Goal: Information Seeking & Learning: Learn about a topic

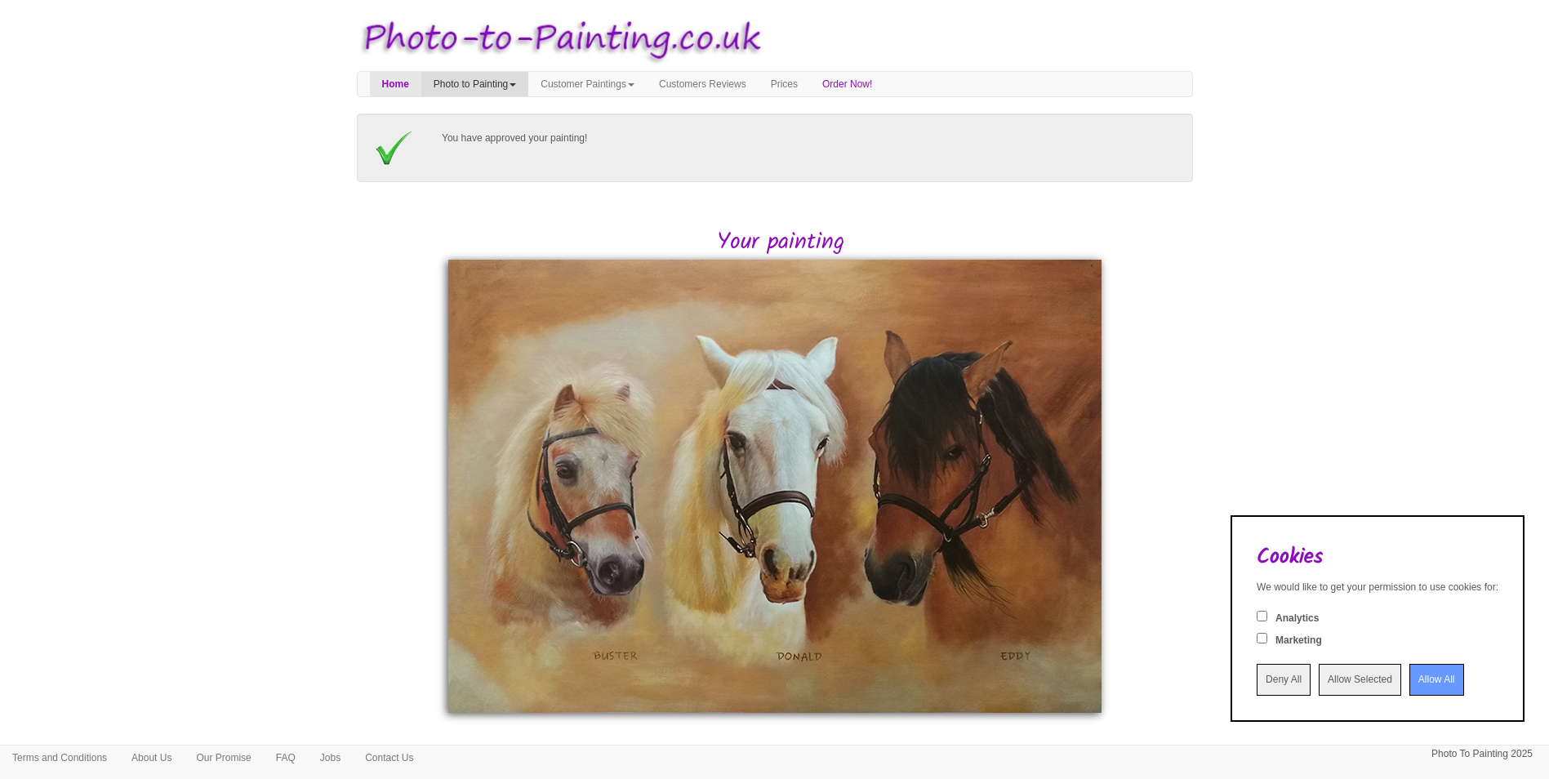
click at [502, 82] on link "Photo to Painting" at bounding box center [474, 84] width 107 height 24
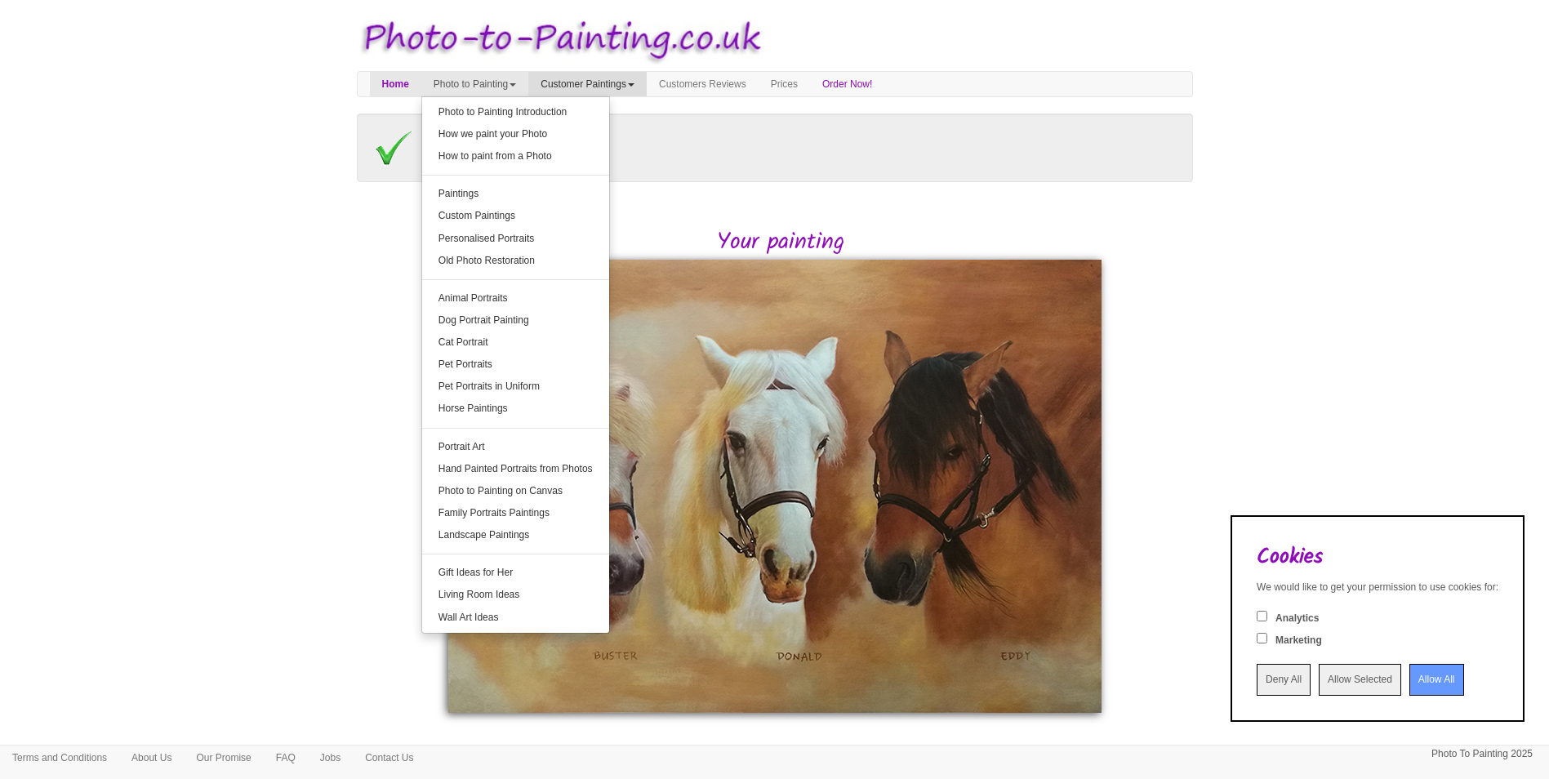
click at [575, 82] on link "Customer Paintings" at bounding box center [587, 84] width 118 height 24
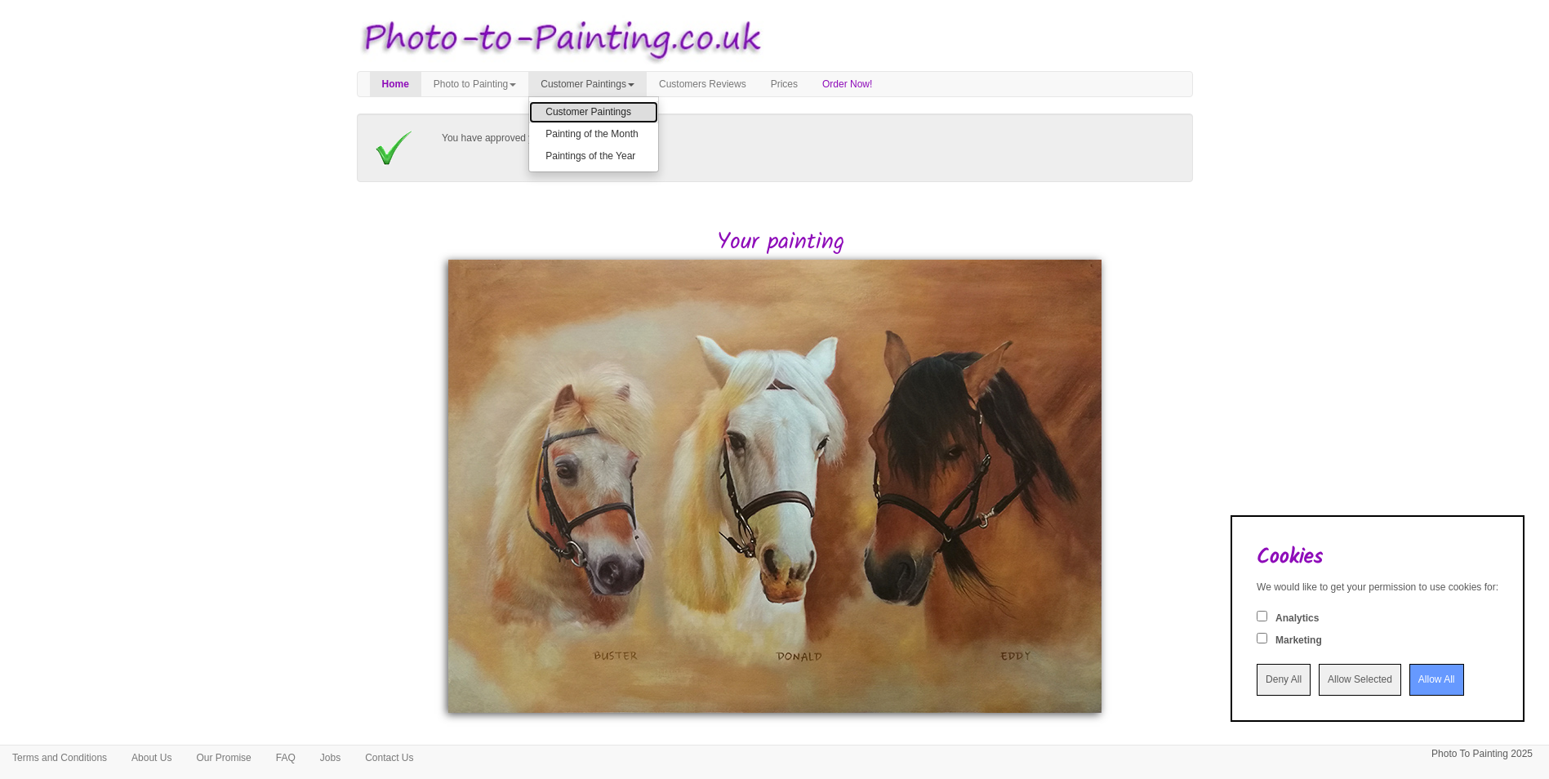
click at [587, 111] on link "Customer Paintings" at bounding box center [593, 112] width 129 height 22
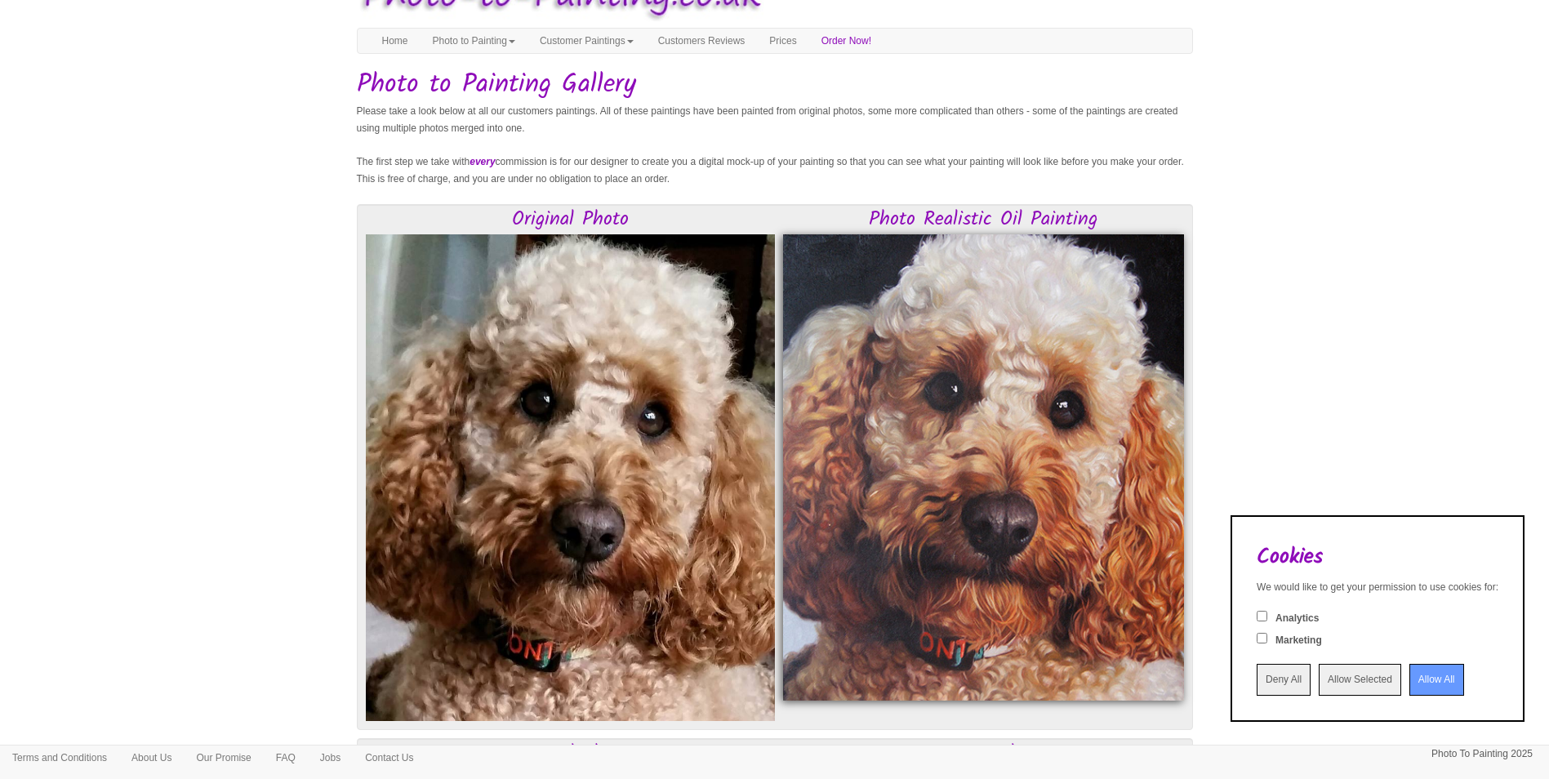
scroll to position [82, 0]
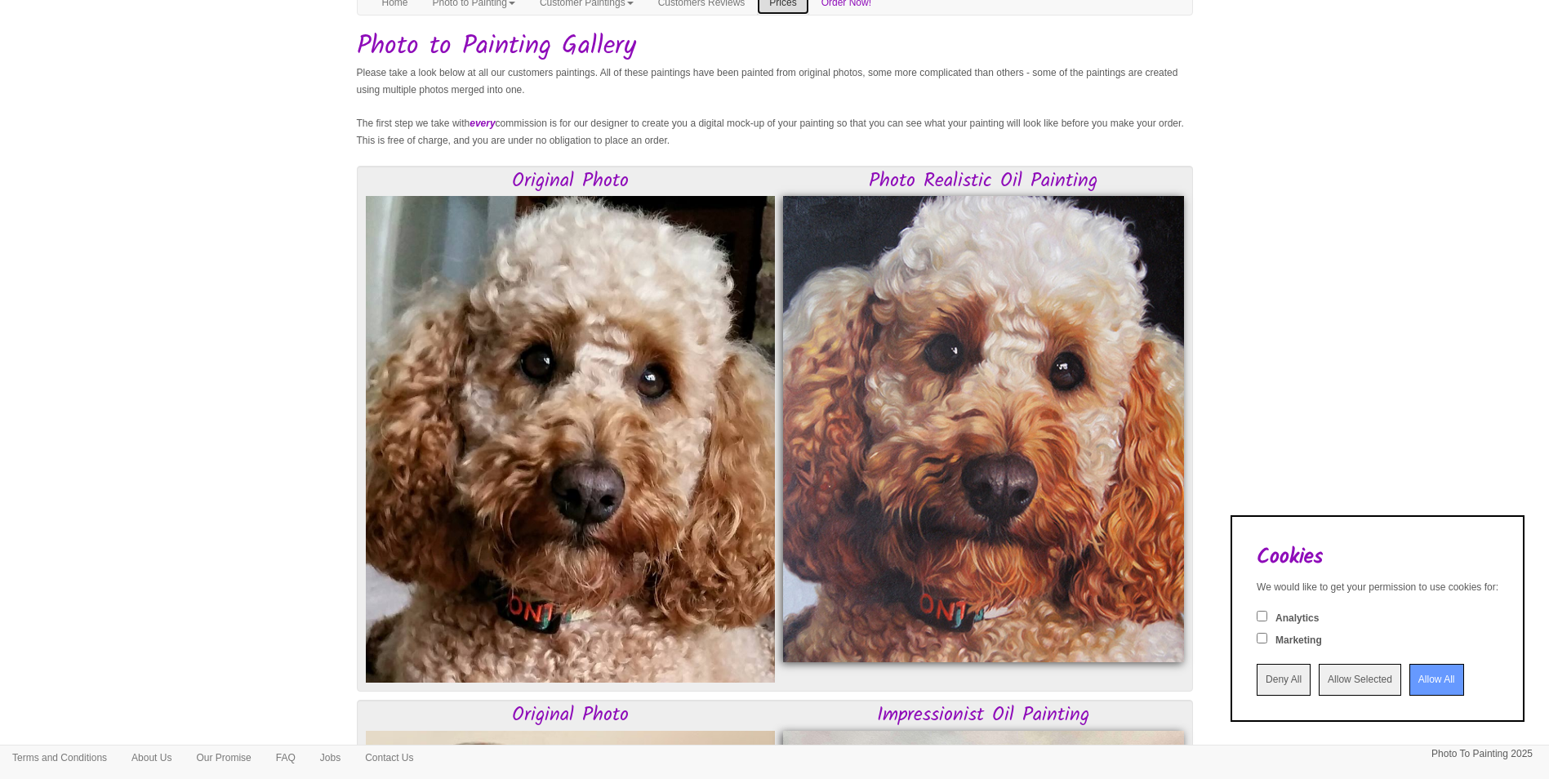
click at [808, 5] on link "Prices" at bounding box center [782, 2] width 51 height 24
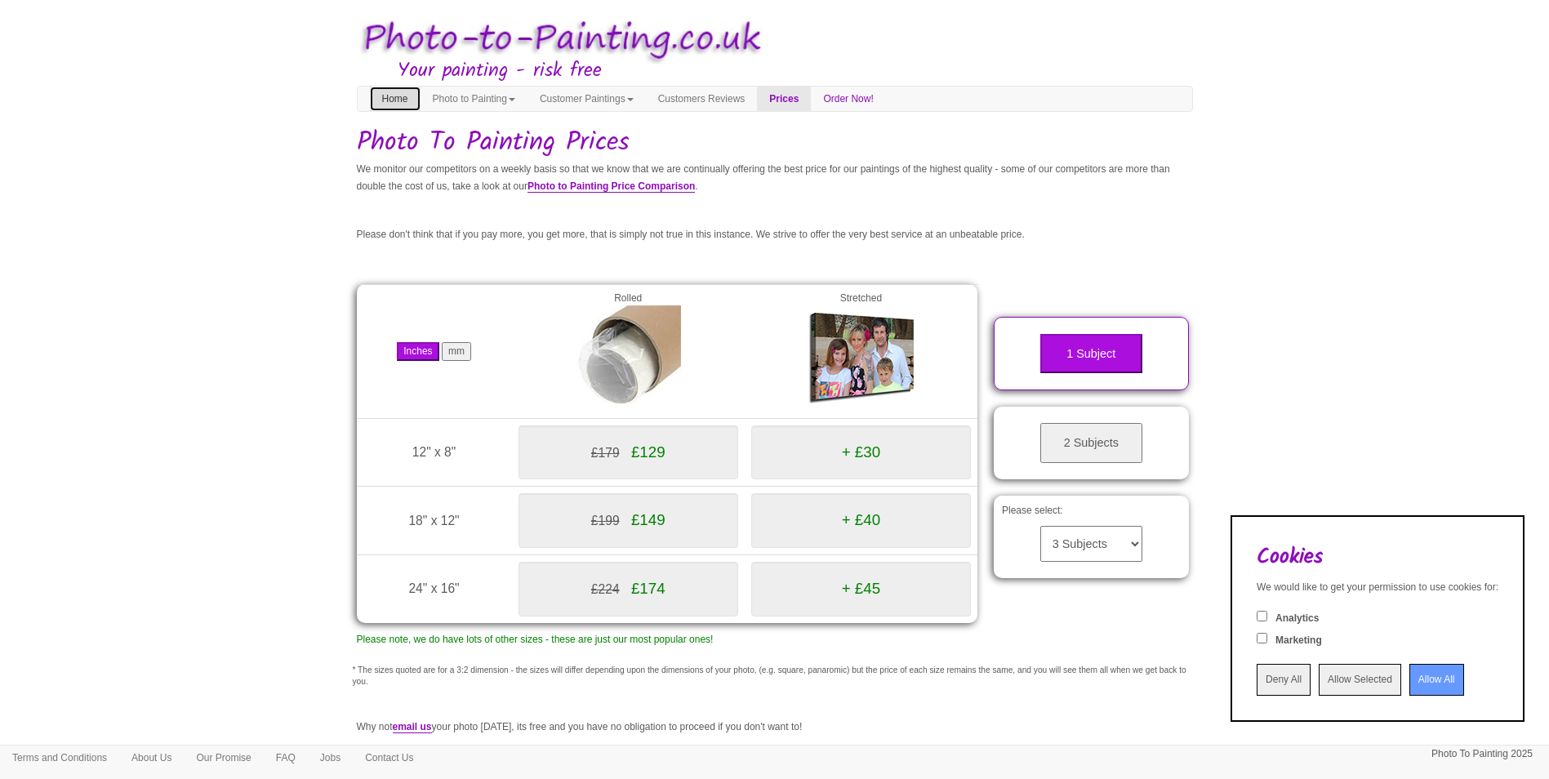
click at [404, 100] on link "Home" at bounding box center [395, 99] width 51 height 24
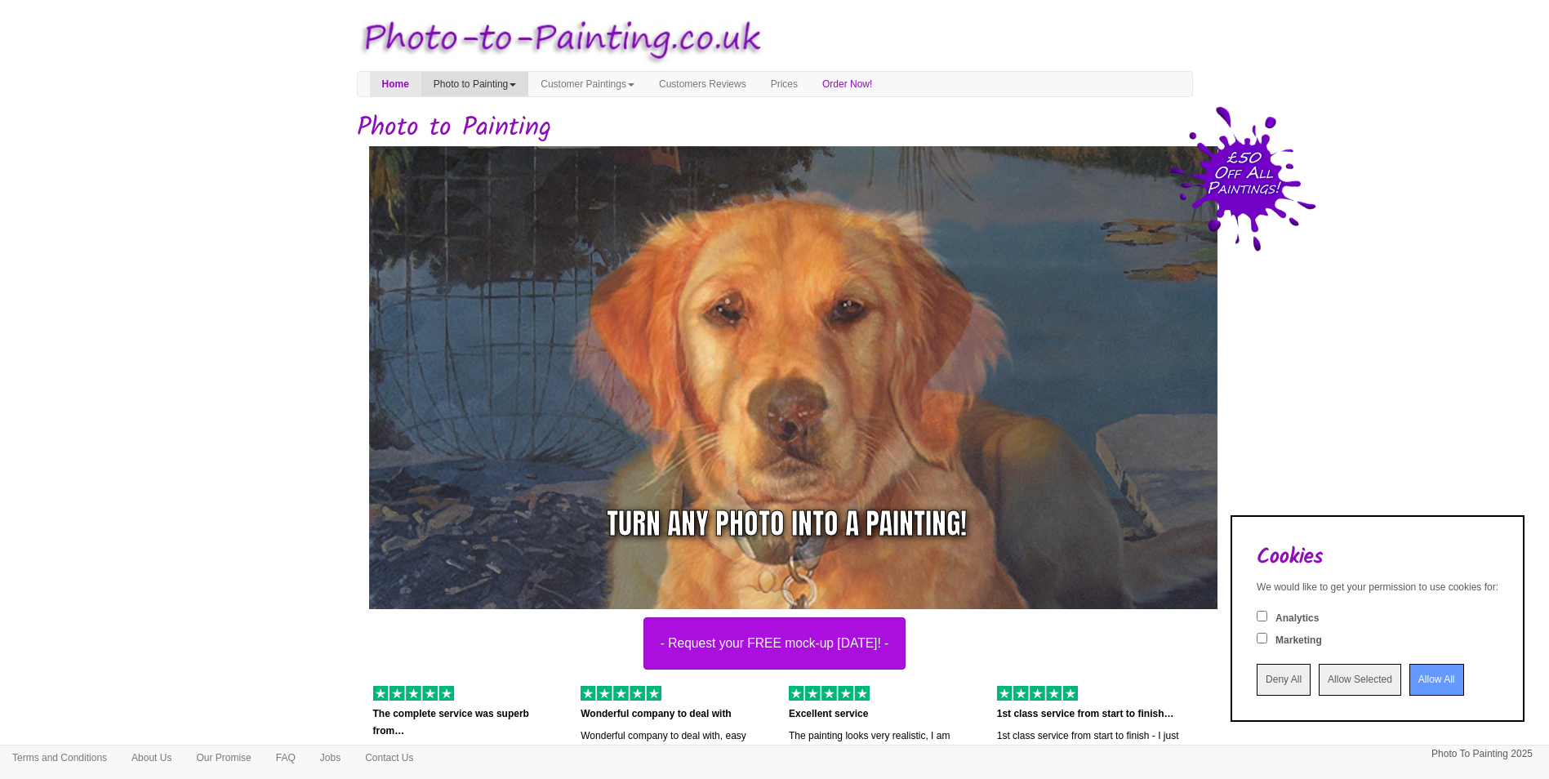
click at [496, 81] on link "Photo to Painting" at bounding box center [474, 84] width 107 height 24
